Goal: Information Seeking & Learning: Learn about a topic

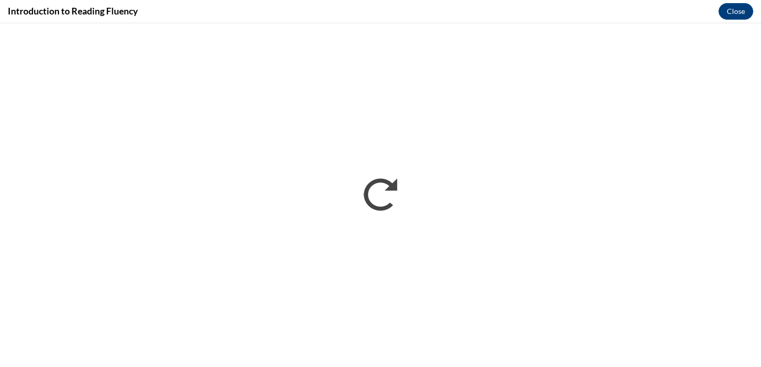
scroll to position [189, 0]
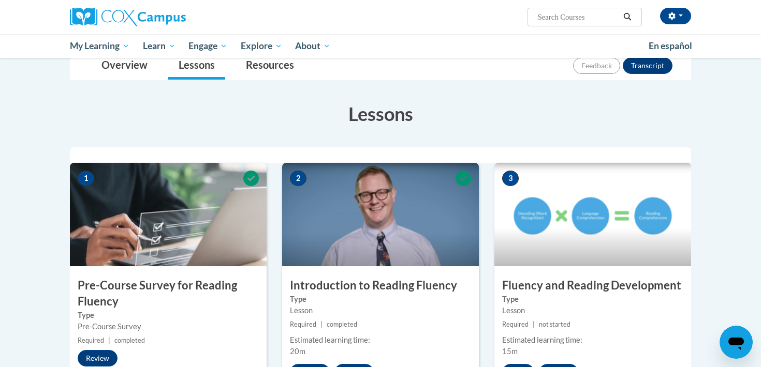
scroll to position [222, 0]
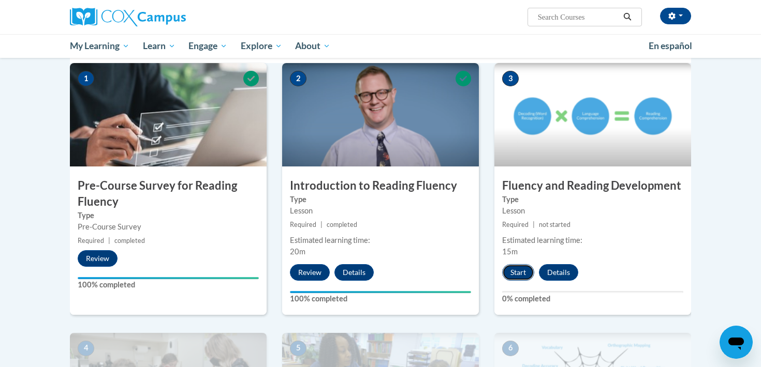
click at [522, 265] on button "Start" at bounding box center [518, 272] width 32 height 17
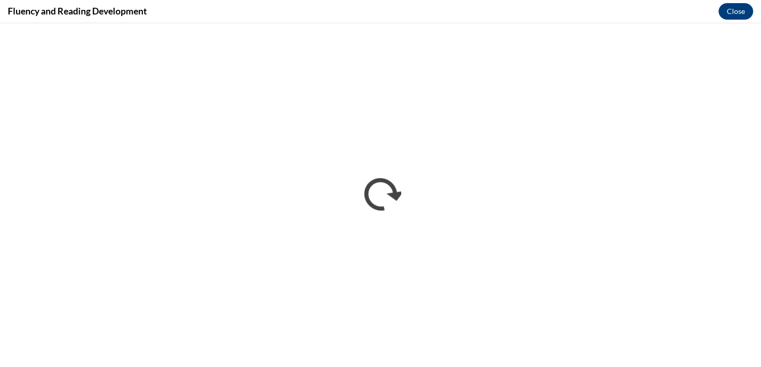
scroll to position [0, 0]
